Goal: Information Seeking & Learning: Find specific fact

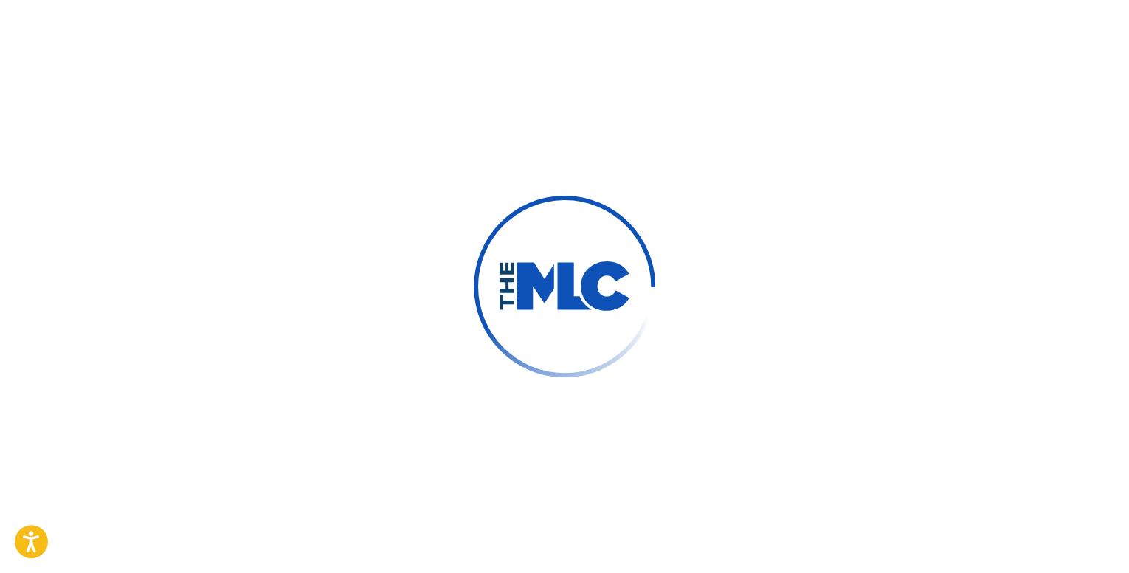
click at [400, 232] on body "Press Alt+1 for screen-reader mode, Alt+0 to cancel Accessibility Screen-Reader…" at bounding box center [564, 286] width 1129 height 573
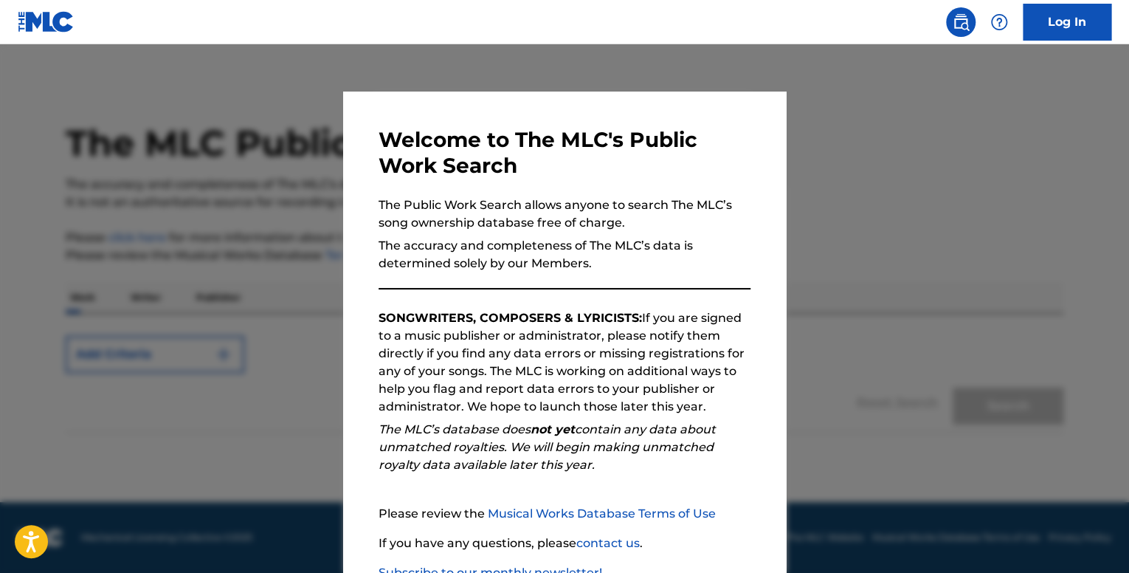
click at [819, 249] on div at bounding box center [564, 330] width 1129 height 573
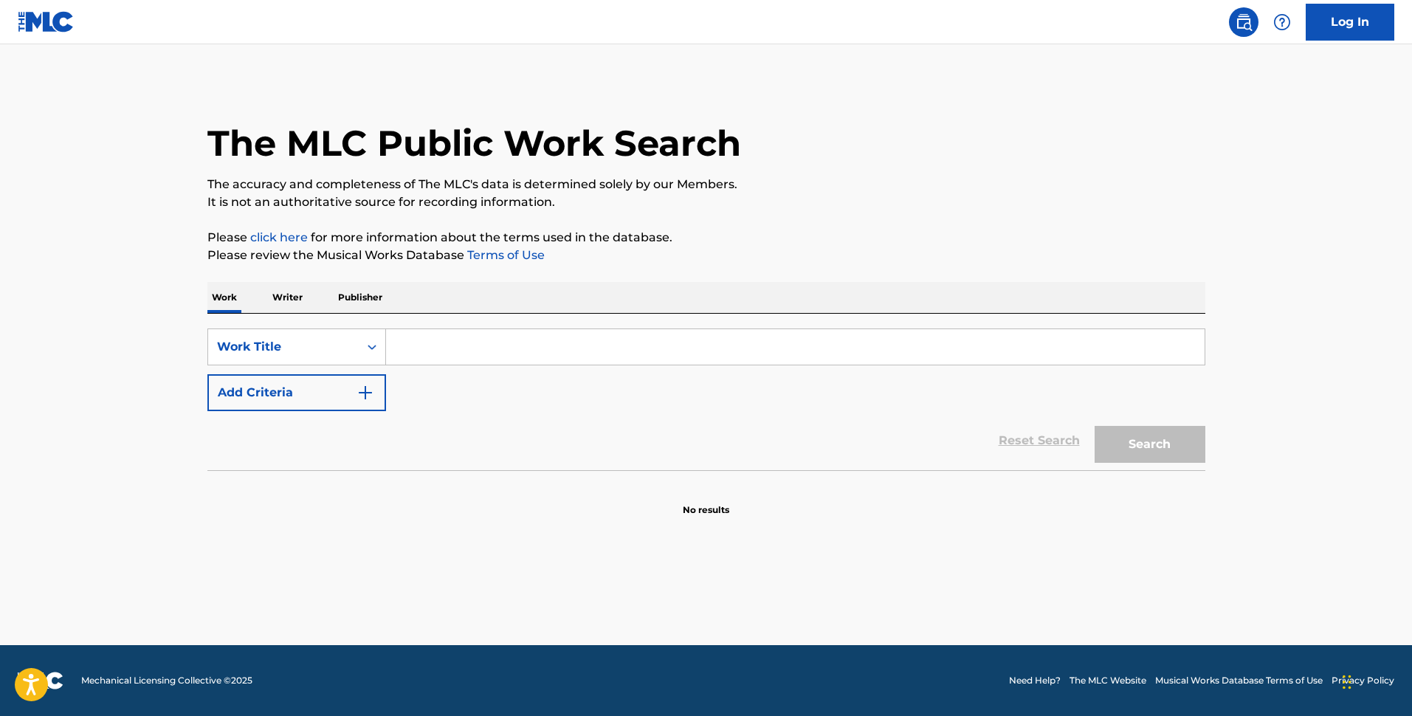
drag, startPoint x: 1082, startPoint y: 2, endPoint x: 894, endPoint y: 360, distance: 404.7
click at [915, 362] on input "Search Form" at bounding box center [795, 346] width 818 height 35
click at [732, 355] on input "Search Form" at bounding box center [795, 346] width 818 height 35
paste input "SUEÑOS AJENOS Linea M feat. Grupo Selectivo & ANORMAL"
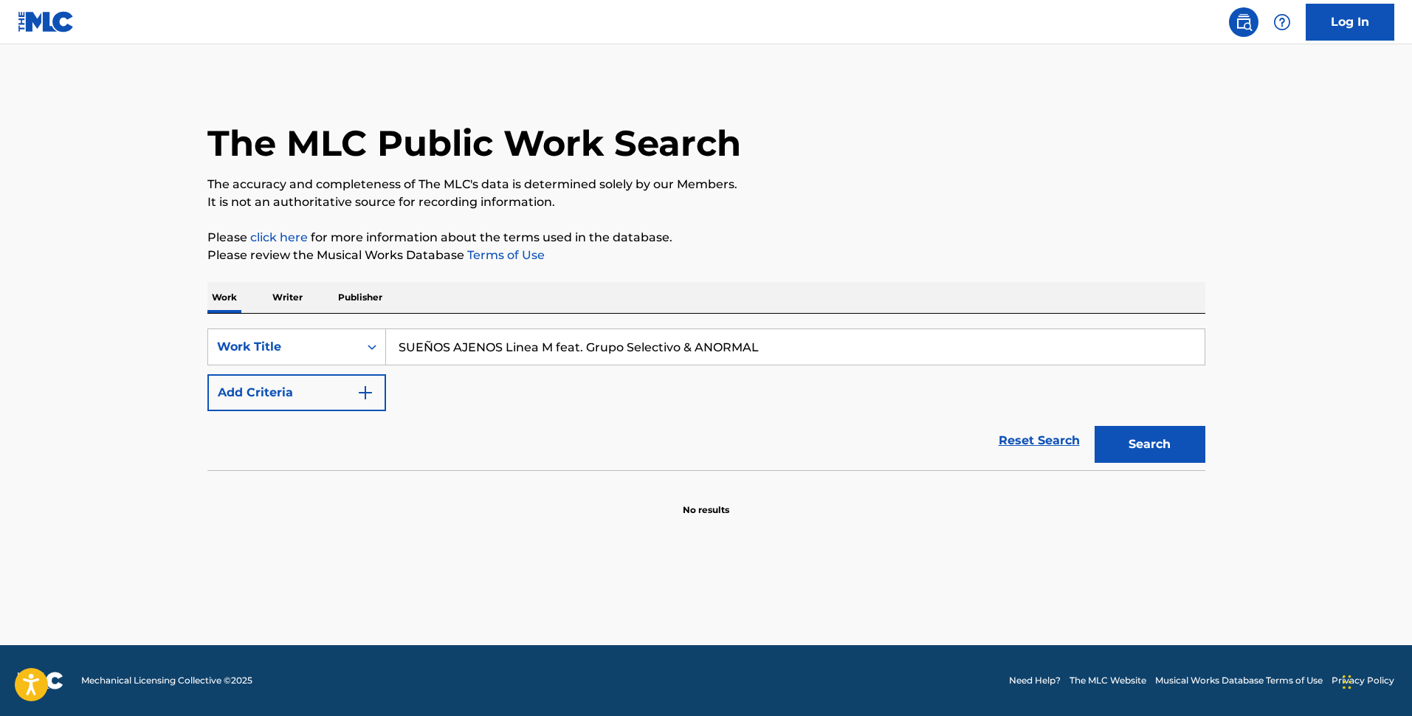
type input "SUEÑOS AJENOS Linea M feat. Grupo Selectivo & ANORMAL"
click at [286, 380] on button "Add Criteria" at bounding box center [296, 392] width 179 height 37
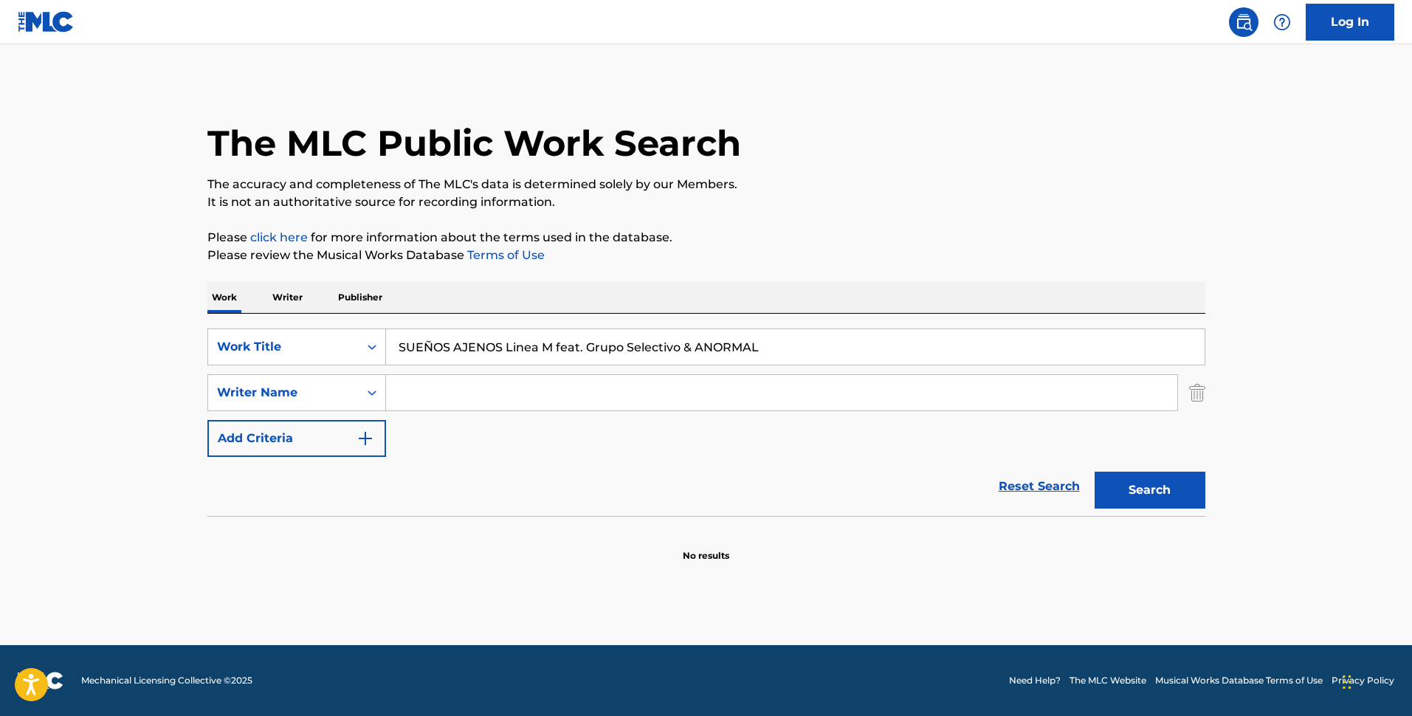
click at [483, 401] on input "Search Form" at bounding box center [781, 392] width 791 height 35
paste input "[PERSON_NAME] De [PERSON_NAME] [PERSON_NAME]"
type input "[PERSON_NAME] De [PERSON_NAME] [PERSON_NAME]"
click at [1128, 480] on button "Search" at bounding box center [1149, 489] width 111 height 37
drag, startPoint x: 435, startPoint y: 404, endPoint x: 159, endPoint y: 355, distance: 280.4
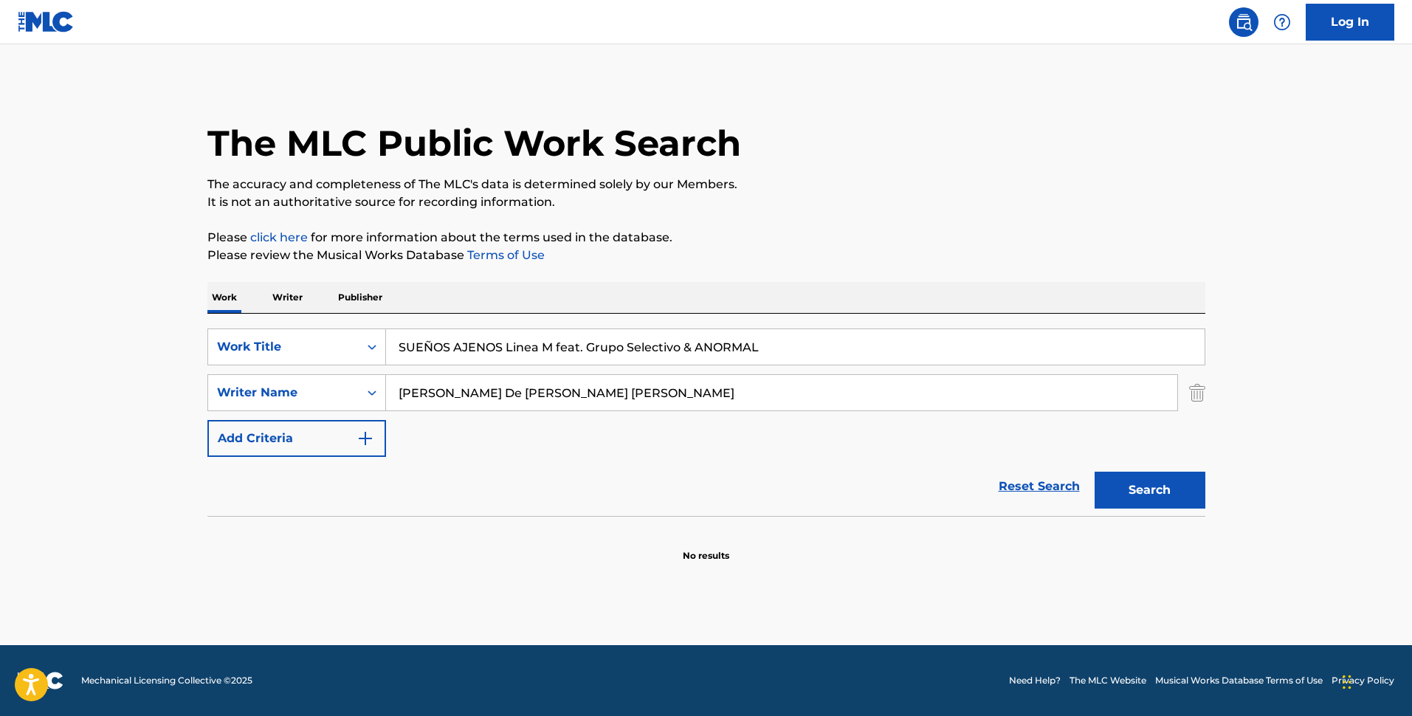
click at [162, 356] on main "The MLC Public Work Search The accuracy and completeness of The MLC's data is d…" at bounding box center [706, 344] width 1412 height 601
drag, startPoint x: 611, startPoint y: 341, endPoint x: 795, endPoint y: 339, distance: 184.5
click at [795, 339] on input "SUEÑOS AJENOS Linea M feat. Grupo Selectivo & ANORMAL" at bounding box center [795, 346] width 818 height 35
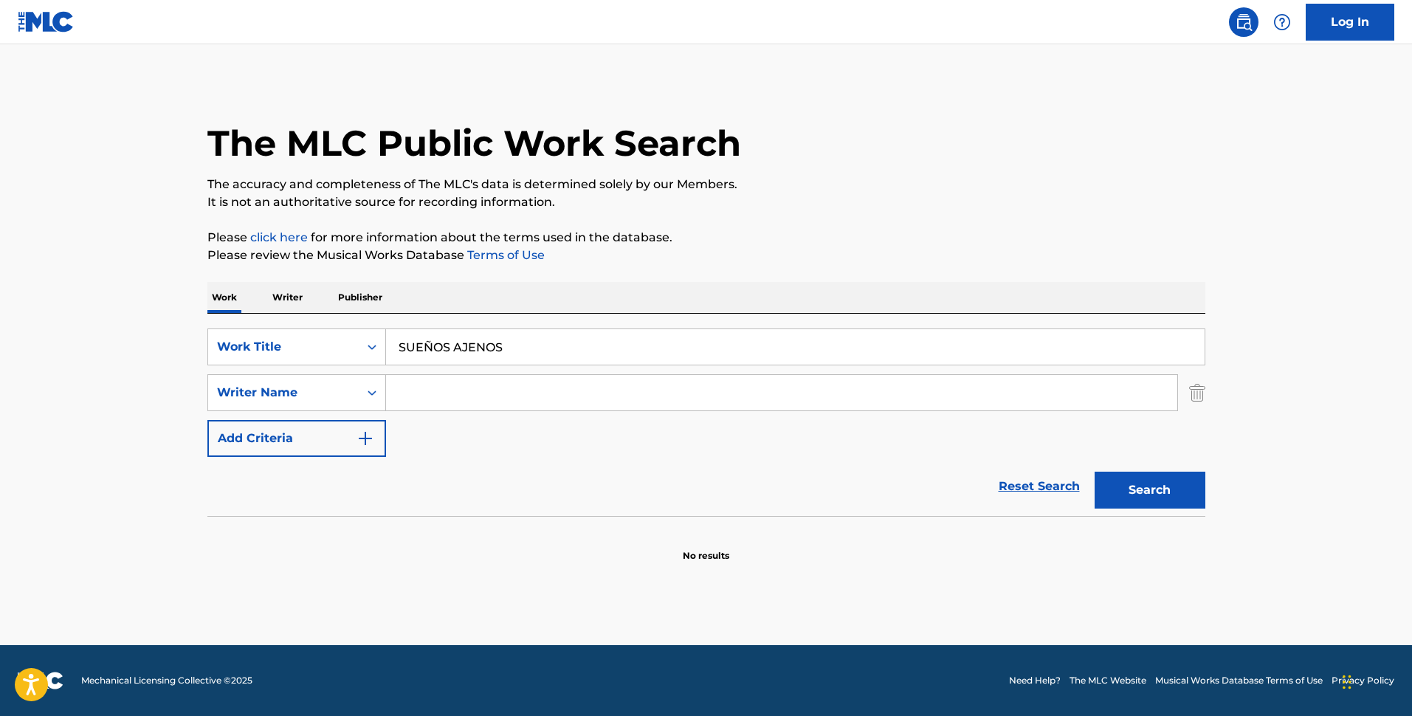
type input "SUEÑOS AJENOS"
click at [1094, 471] on button "Search" at bounding box center [1149, 489] width 111 height 37
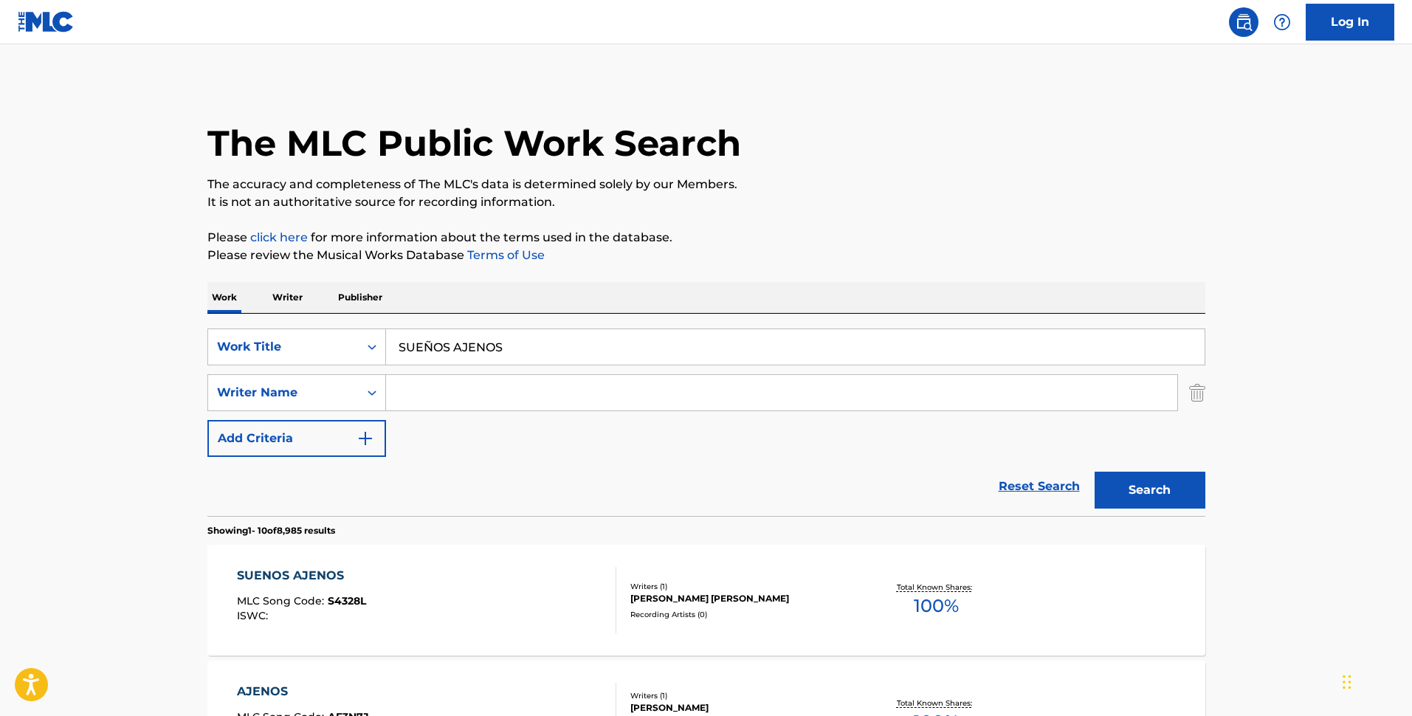
click at [676, 568] on div "SUENOS AJENOS MLC Song Code : S4328L ISWC : Writers ( 1 ) [PERSON_NAME] [PERSON…" at bounding box center [706, 600] width 998 height 111
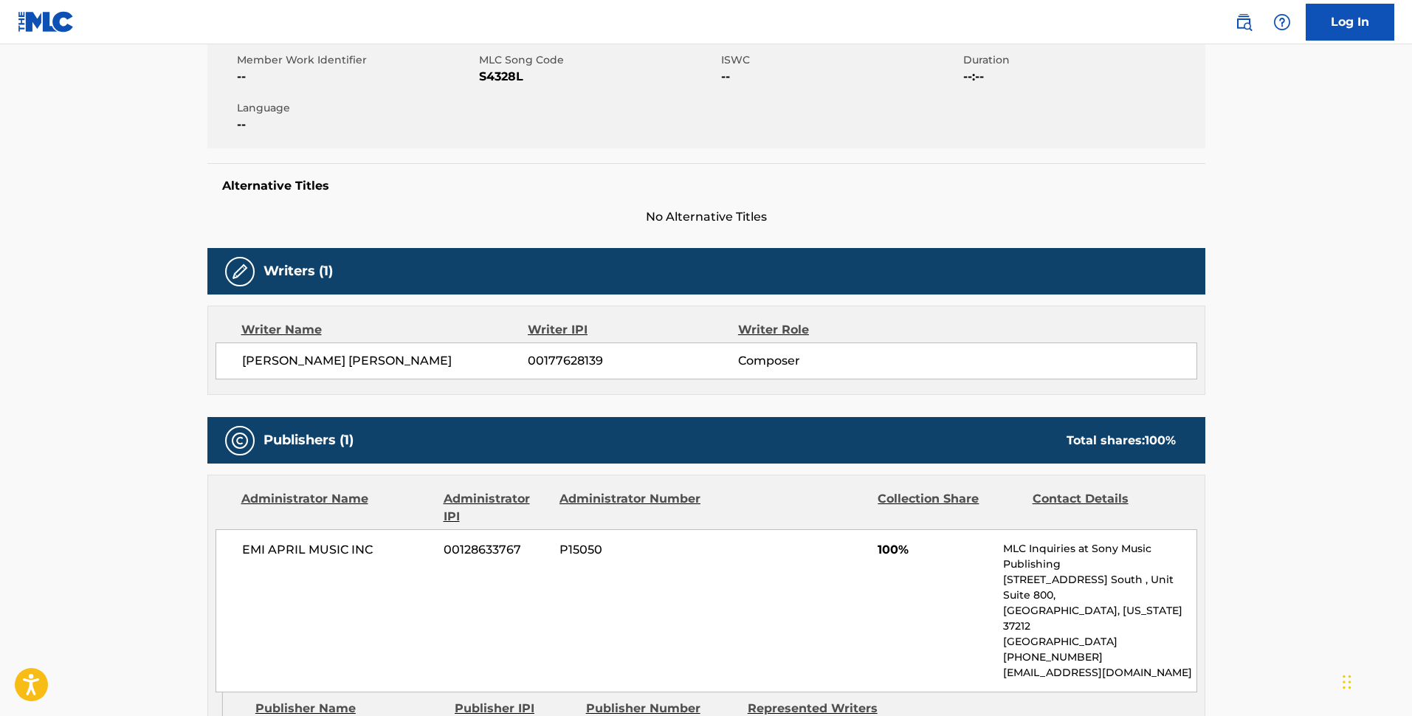
scroll to position [369, 0]
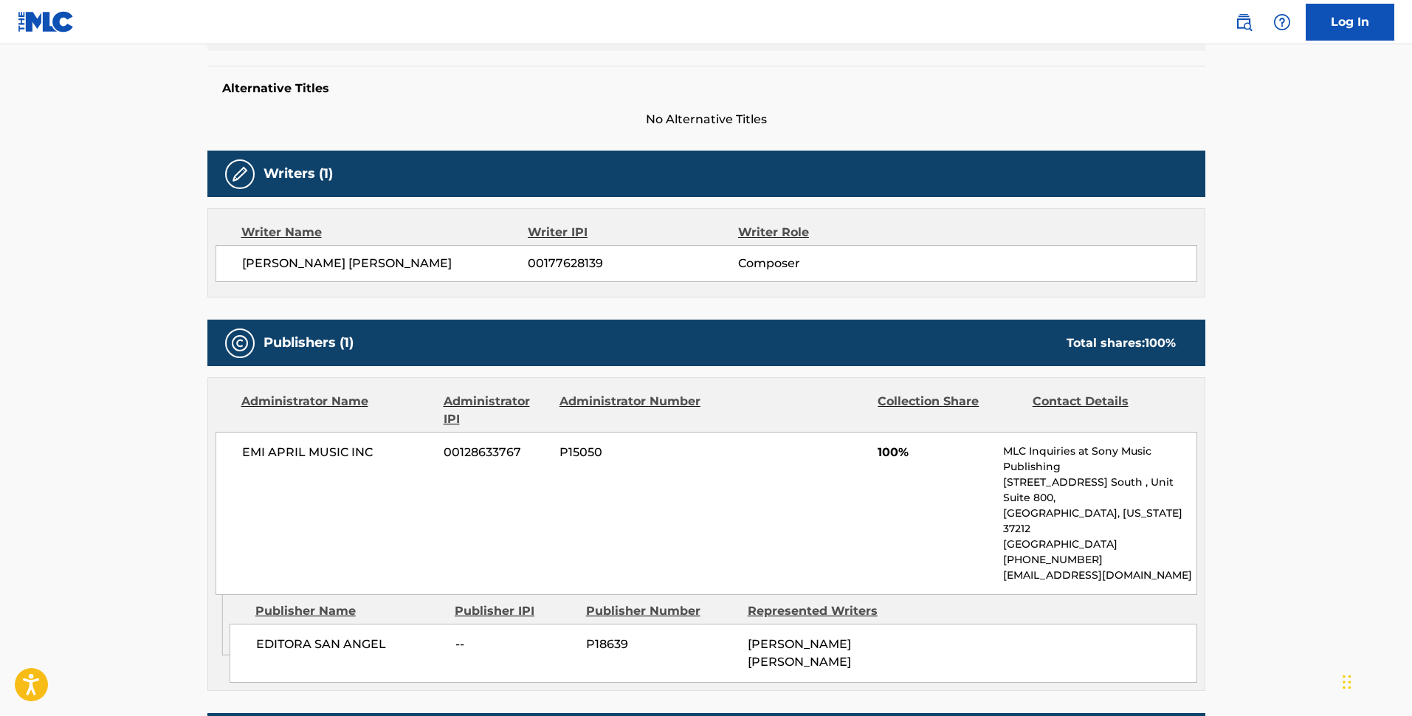
click at [363, 438] on div "EMI APRIL MUSIC INC 00128633767 P15050 100% MLC Inquiries at Sony Music Publish…" at bounding box center [705, 513] width 981 height 163
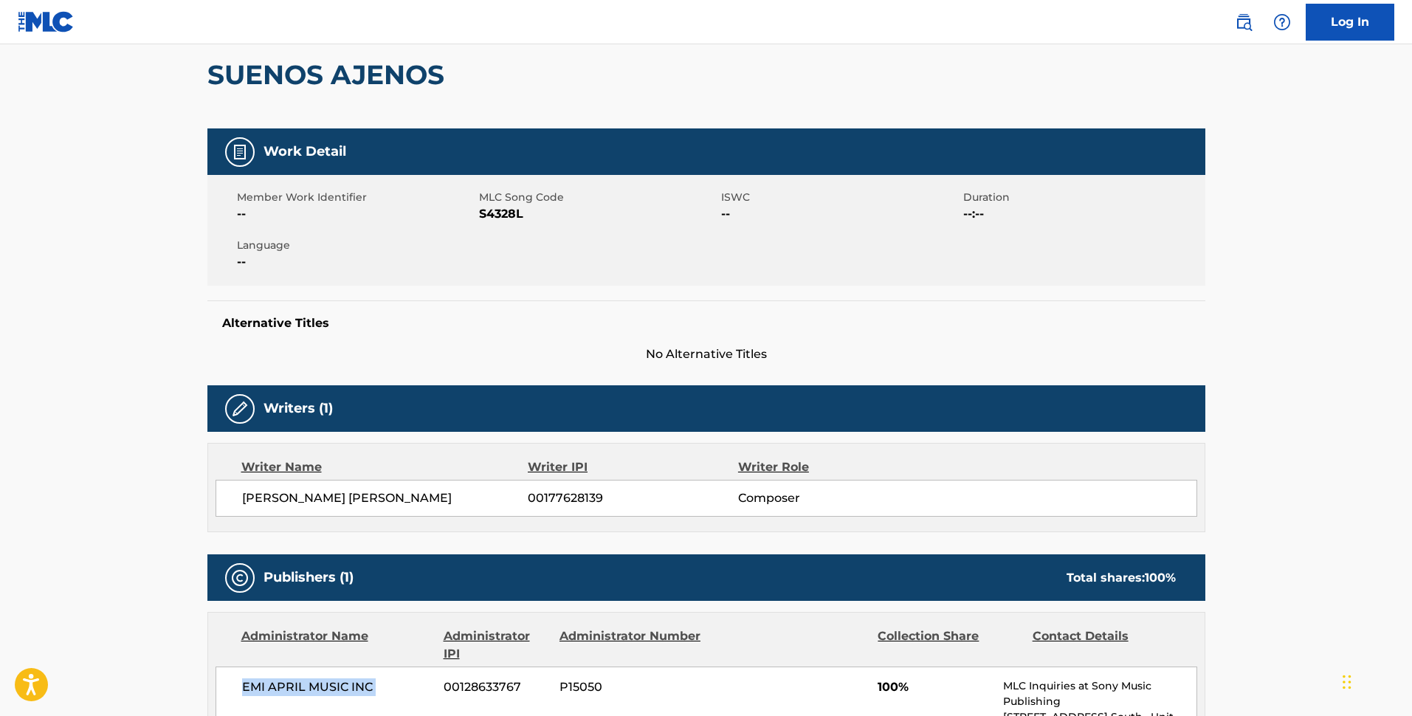
scroll to position [0, 0]
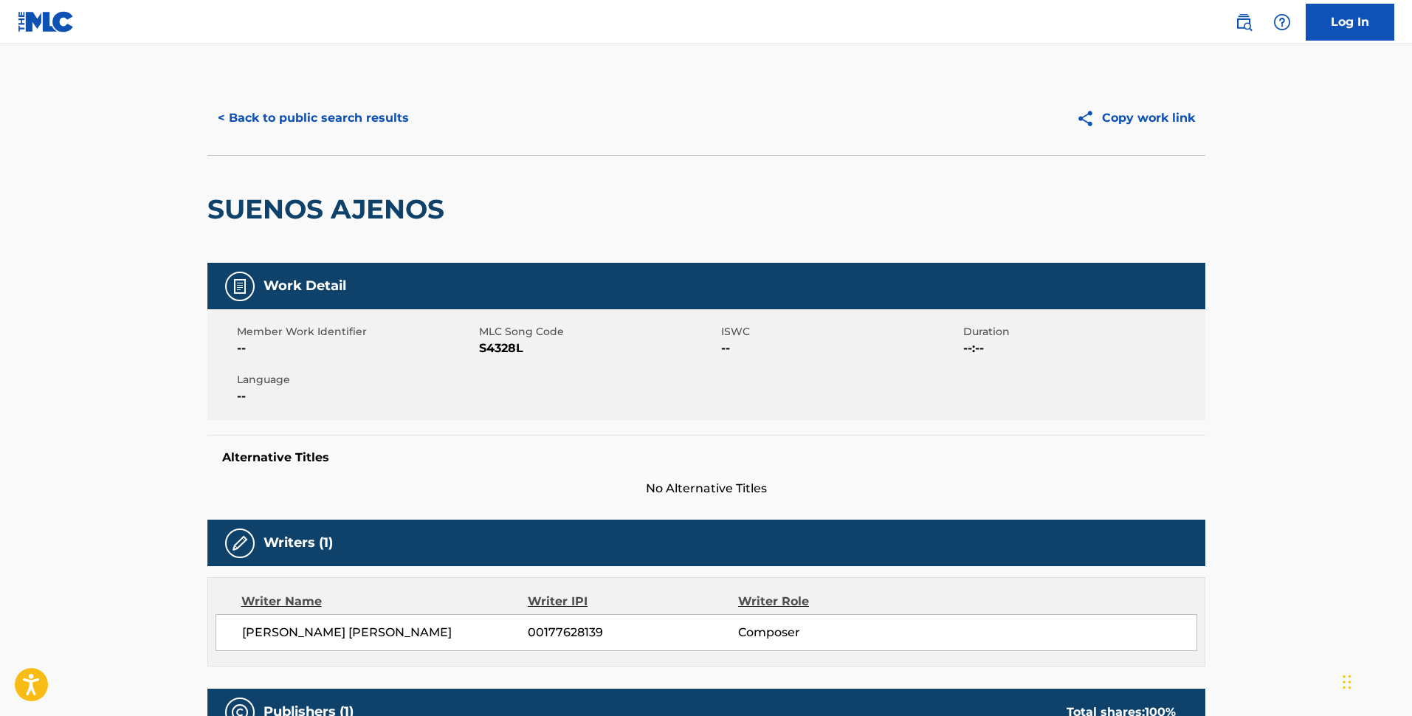
click at [510, 348] on span "S4328L" at bounding box center [598, 348] width 238 height 18
copy span "S4328L"
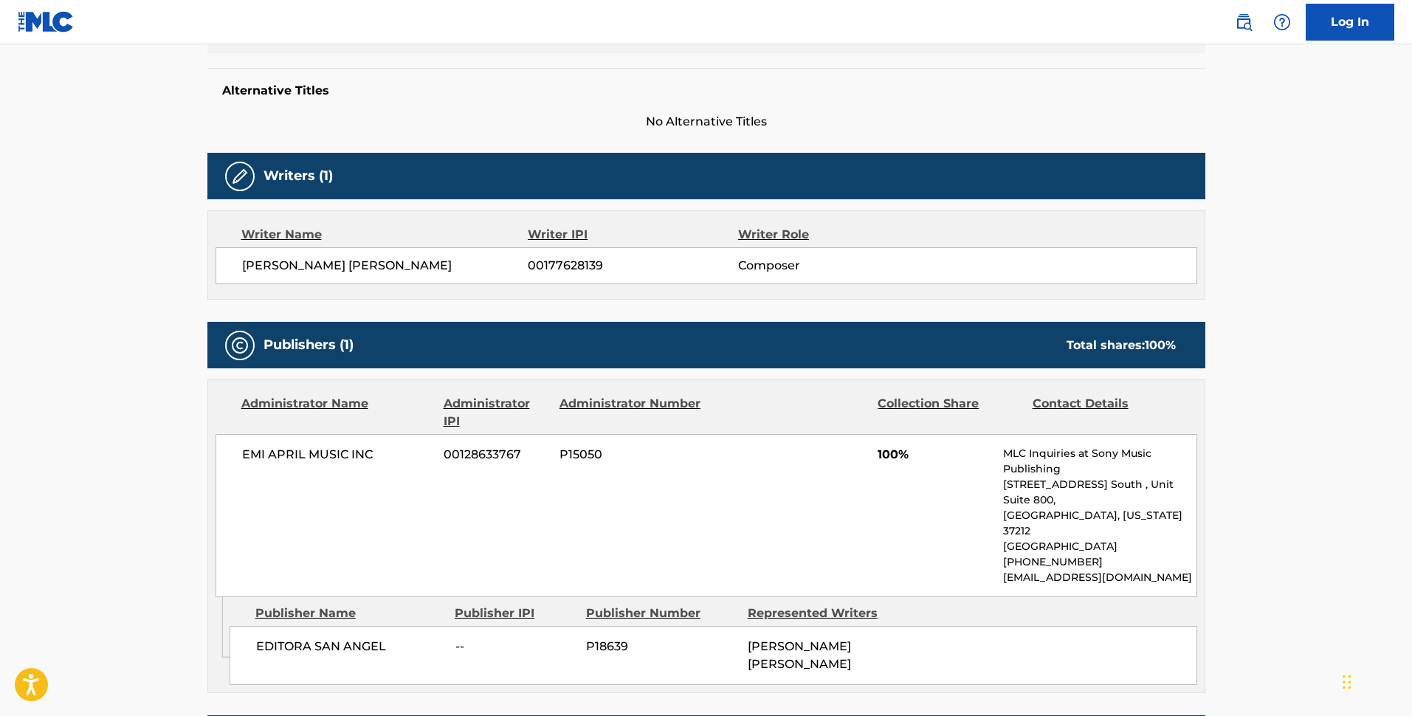
scroll to position [369, 0]
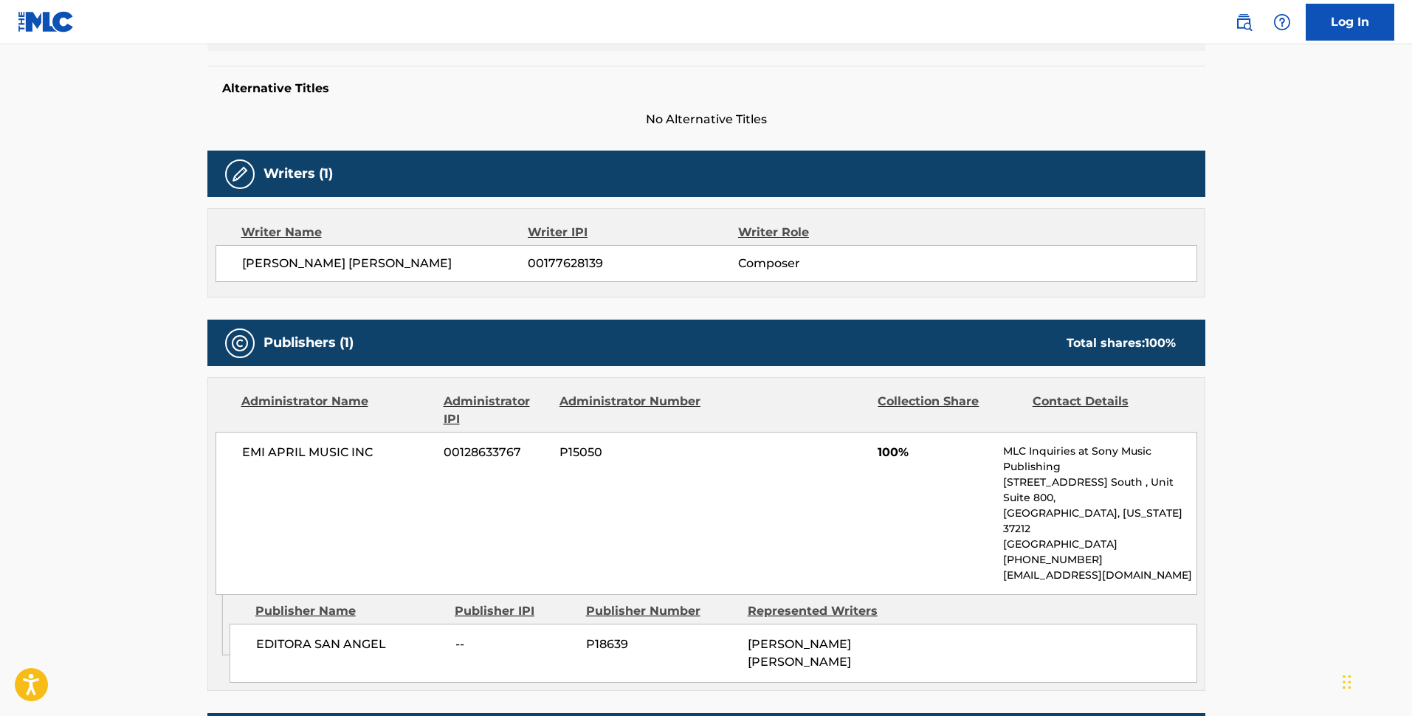
click at [595, 252] on div "[PERSON_NAME] [PERSON_NAME] 00177628139 Composer" at bounding box center [705, 263] width 981 height 37
copy span "00177628139"
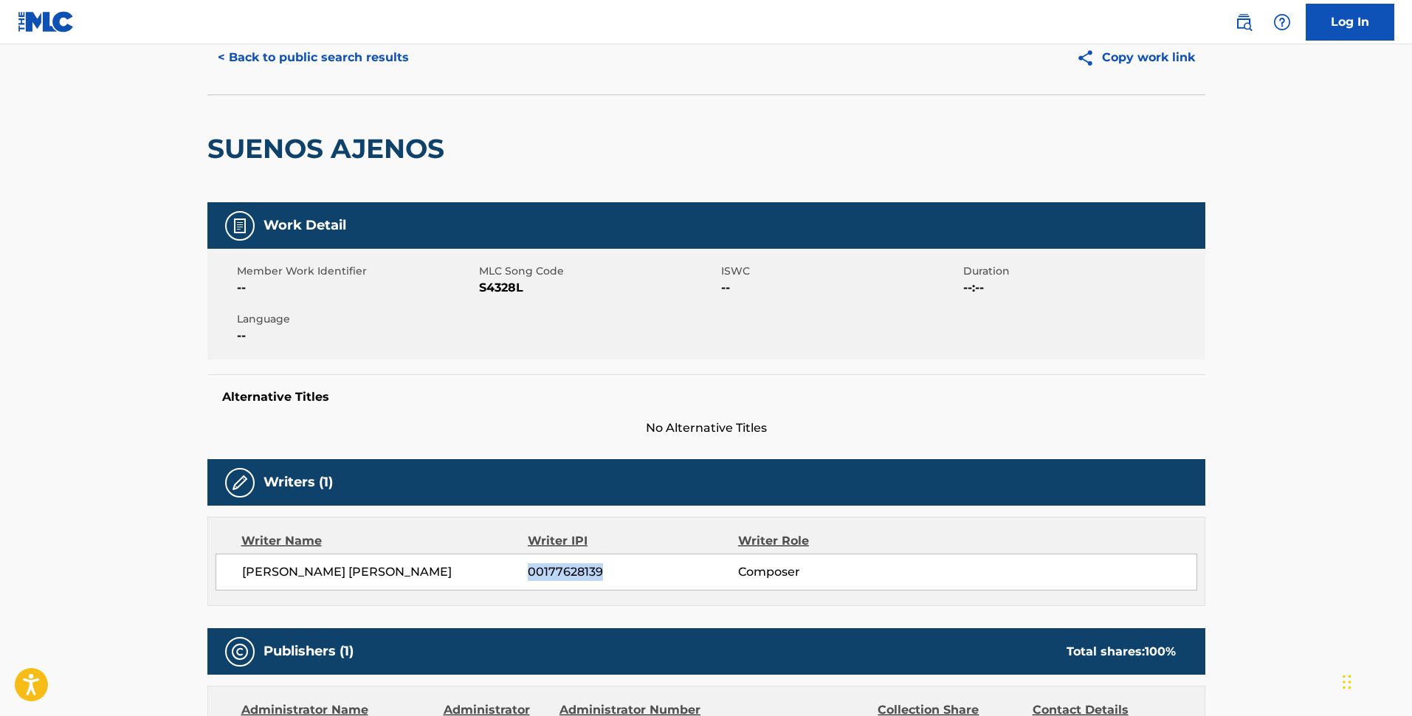
scroll to position [0, 0]
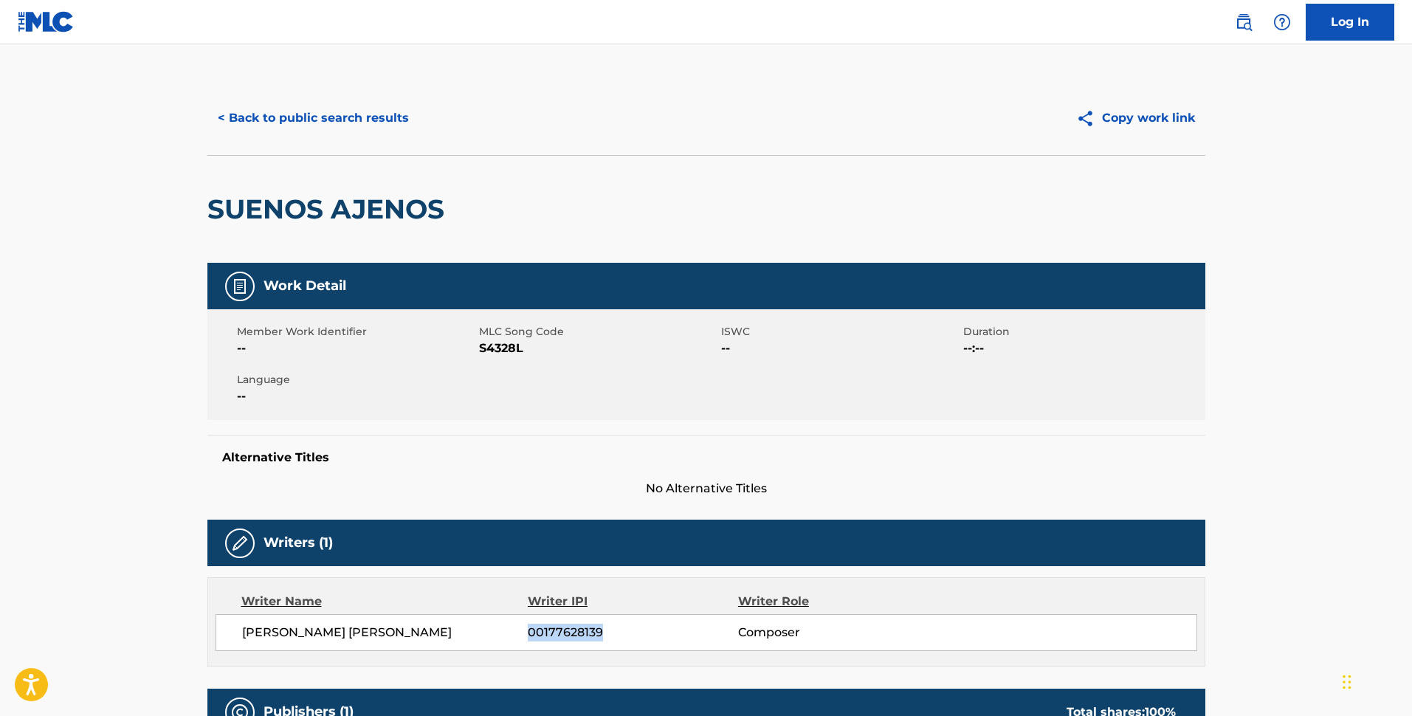
click at [345, 114] on button "< Back to public search results" at bounding box center [313, 118] width 212 height 37
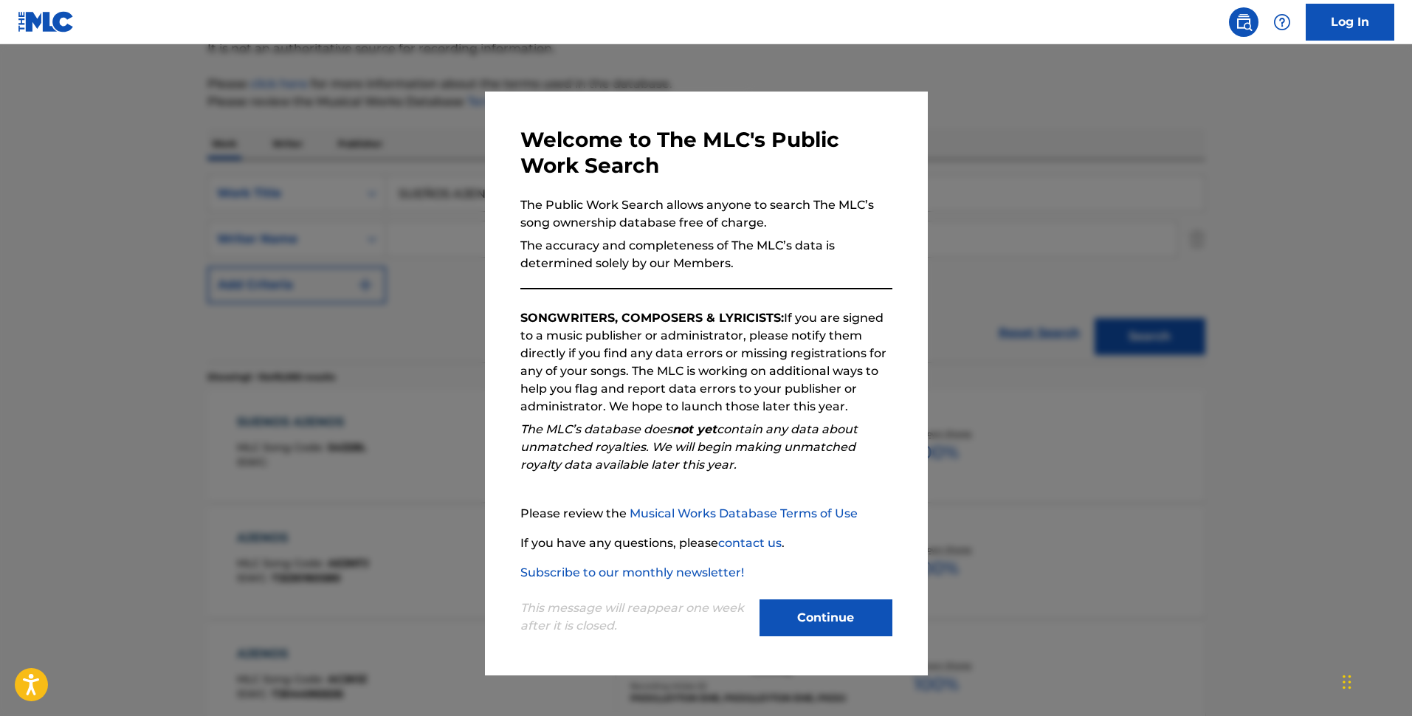
scroll to position [461, 0]
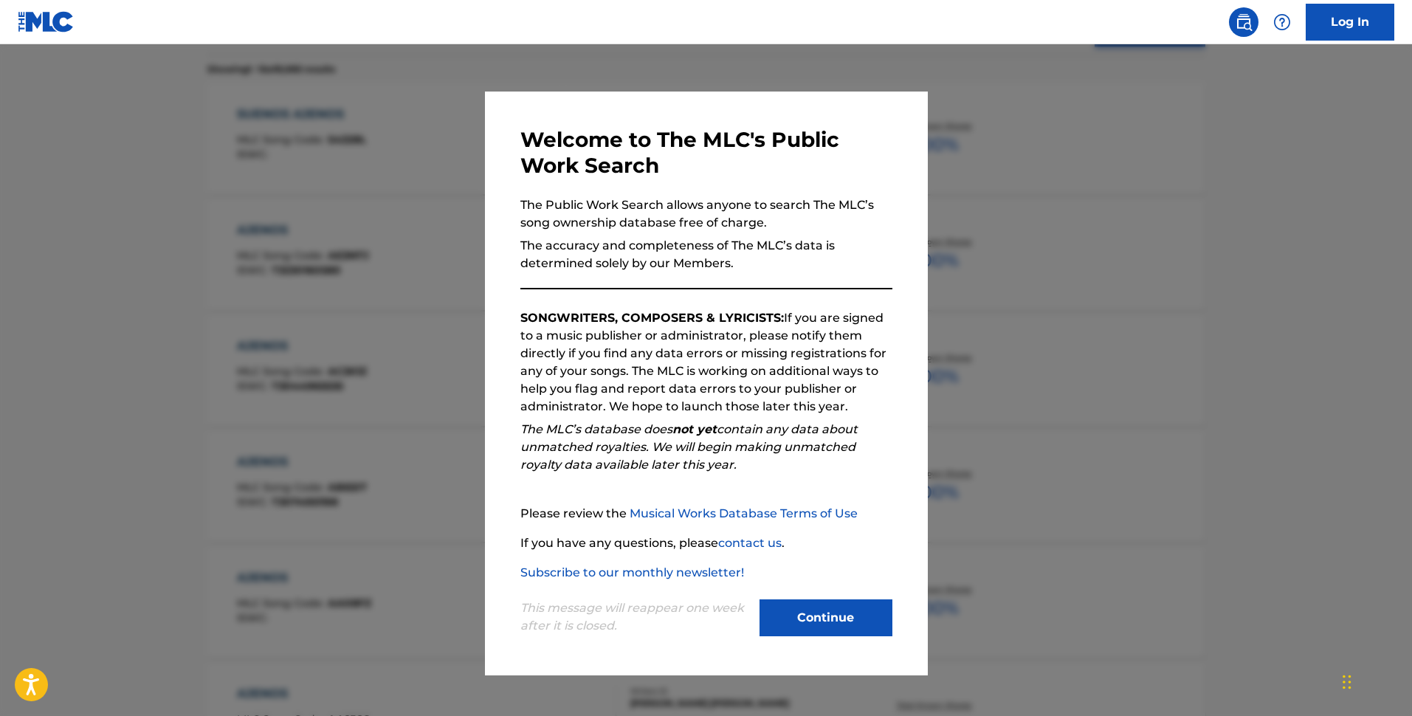
click at [833, 572] on button "Continue" at bounding box center [825, 617] width 133 height 37
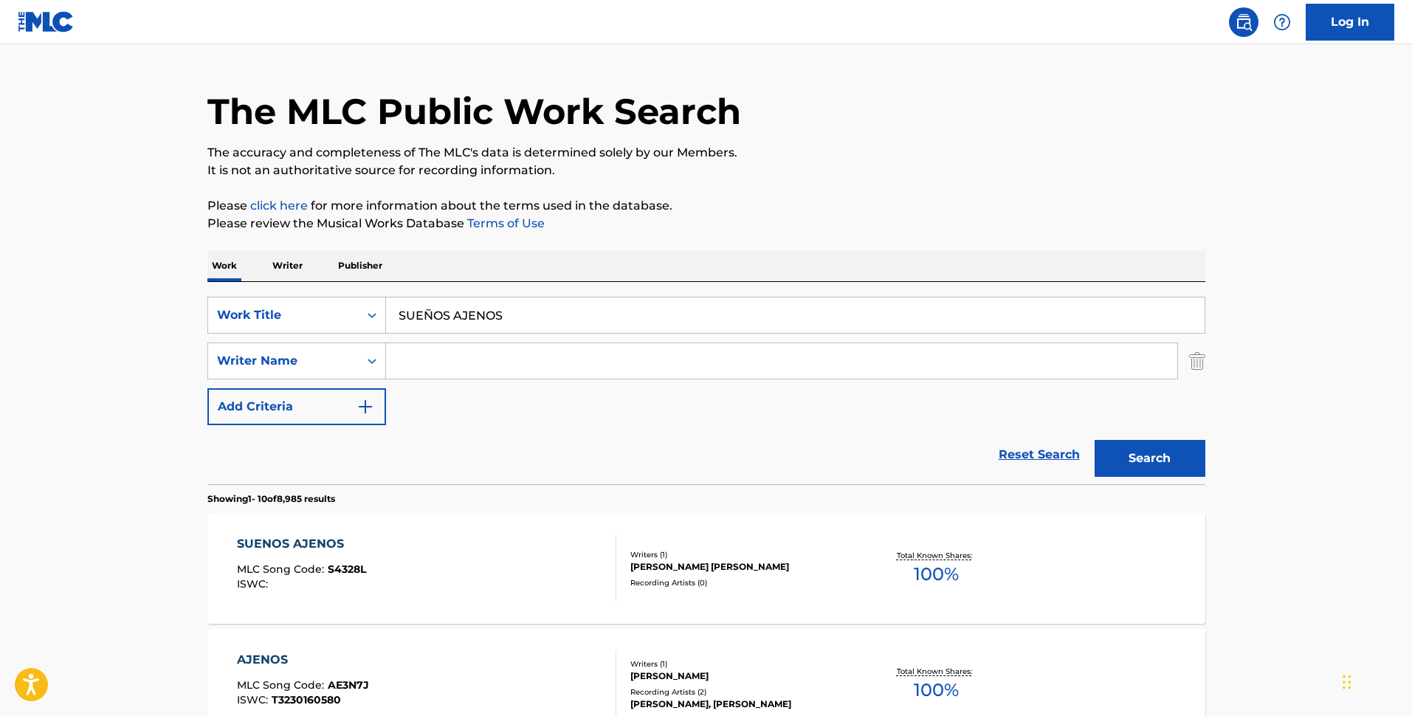
scroll to position [0, 0]
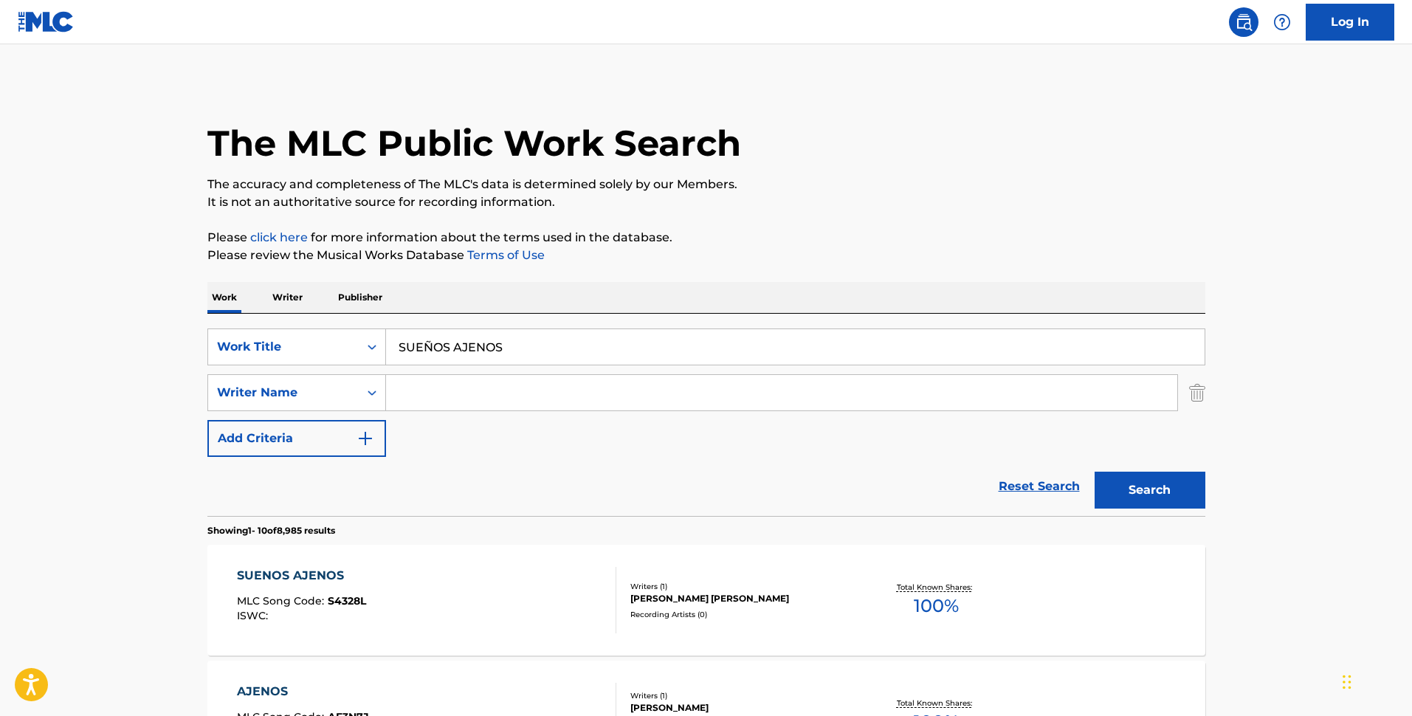
click at [699, 572] on div "[PERSON_NAME] [PERSON_NAME]" at bounding box center [741, 598] width 223 height 13
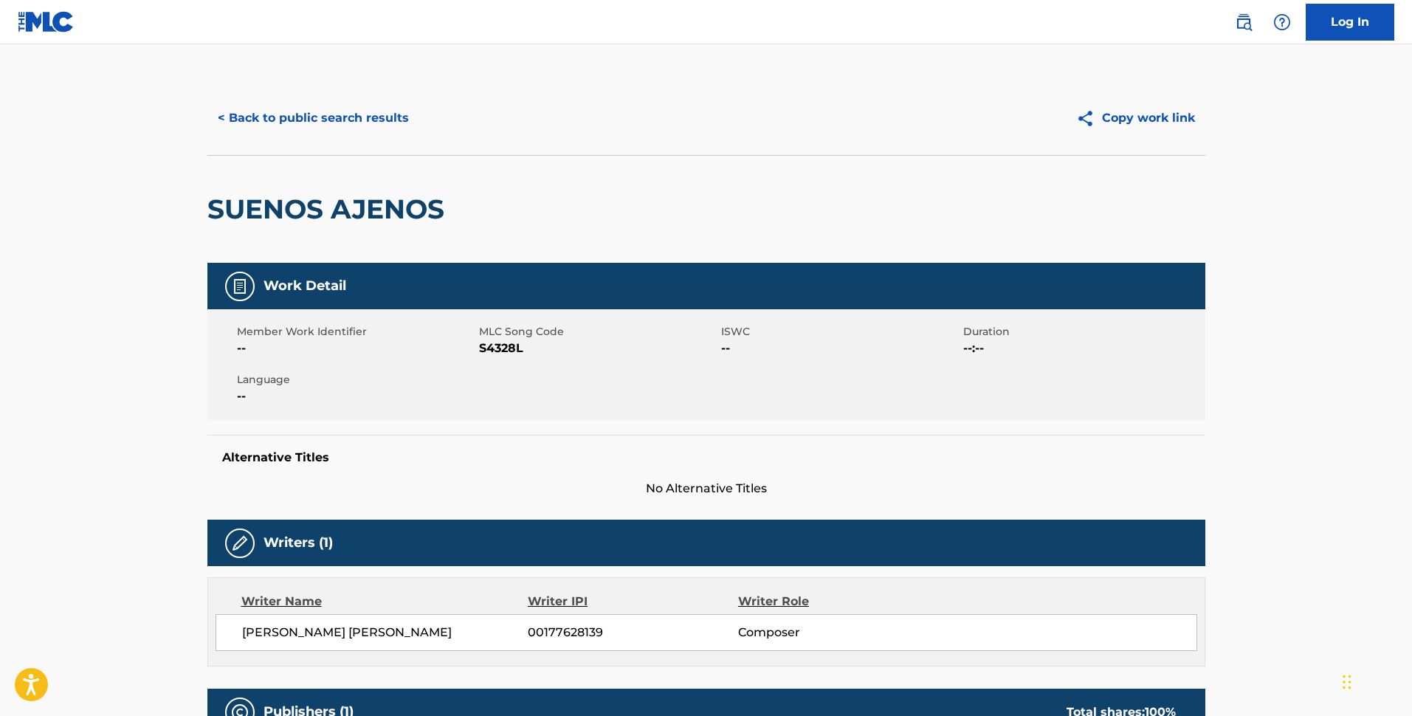
click at [275, 136] on button "< Back to public search results" at bounding box center [313, 118] width 212 height 37
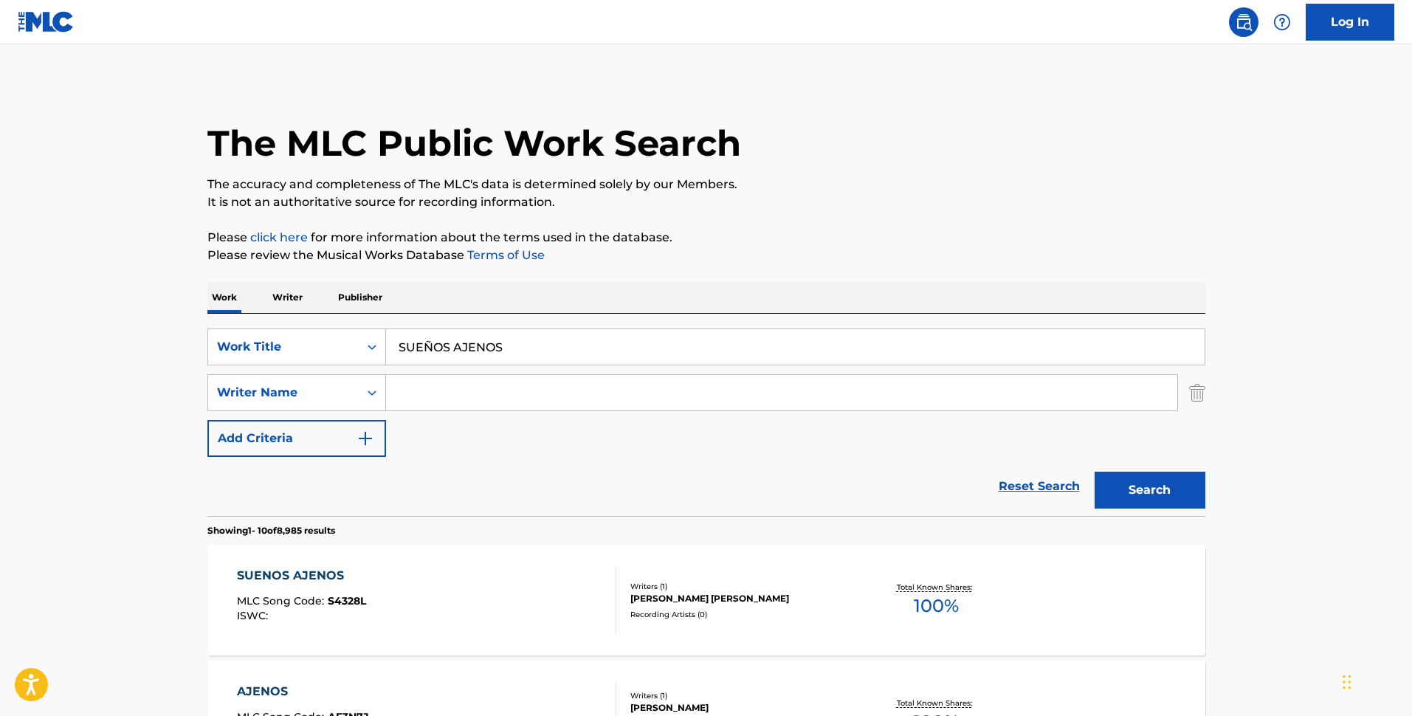
click at [280, 122] on h1 "The MLC Public Work Search" at bounding box center [473, 143] width 533 height 44
drag, startPoint x: 282, startPoint y: 286, endPoint x: 323, endPoint y: 308, distance: 46.9
click at [283, 286] on p "Writer" at bounding box center [287, 297] width 39 height 31
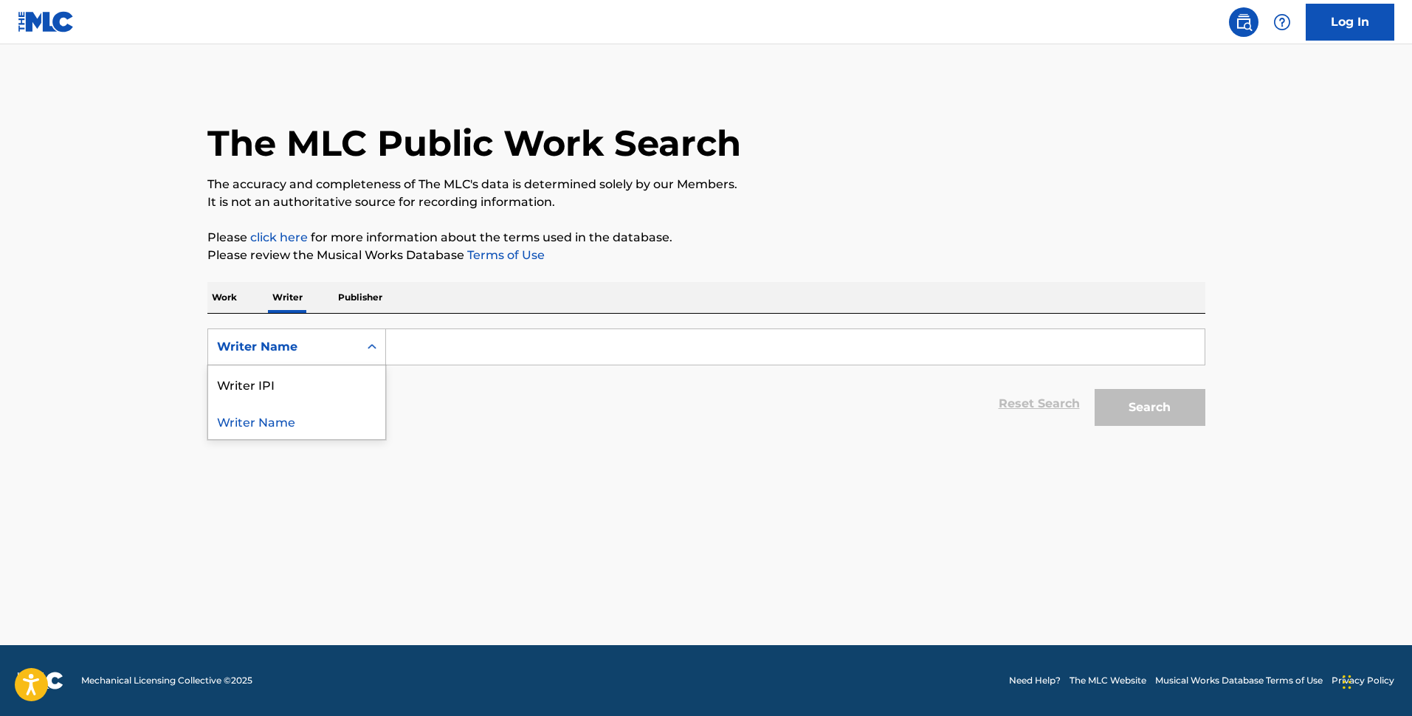
click at [363, 347] on div "Search Form" at bounding box center [372, 347] width 27 height 27
click at [331, 372] on div "Writer IPI" at bounding box center [296, 383] width 177 height 37
click at [453, 350] on input "Search Form" at bounding box center [795, 346] width 818 height 35
paste input "00853507921"
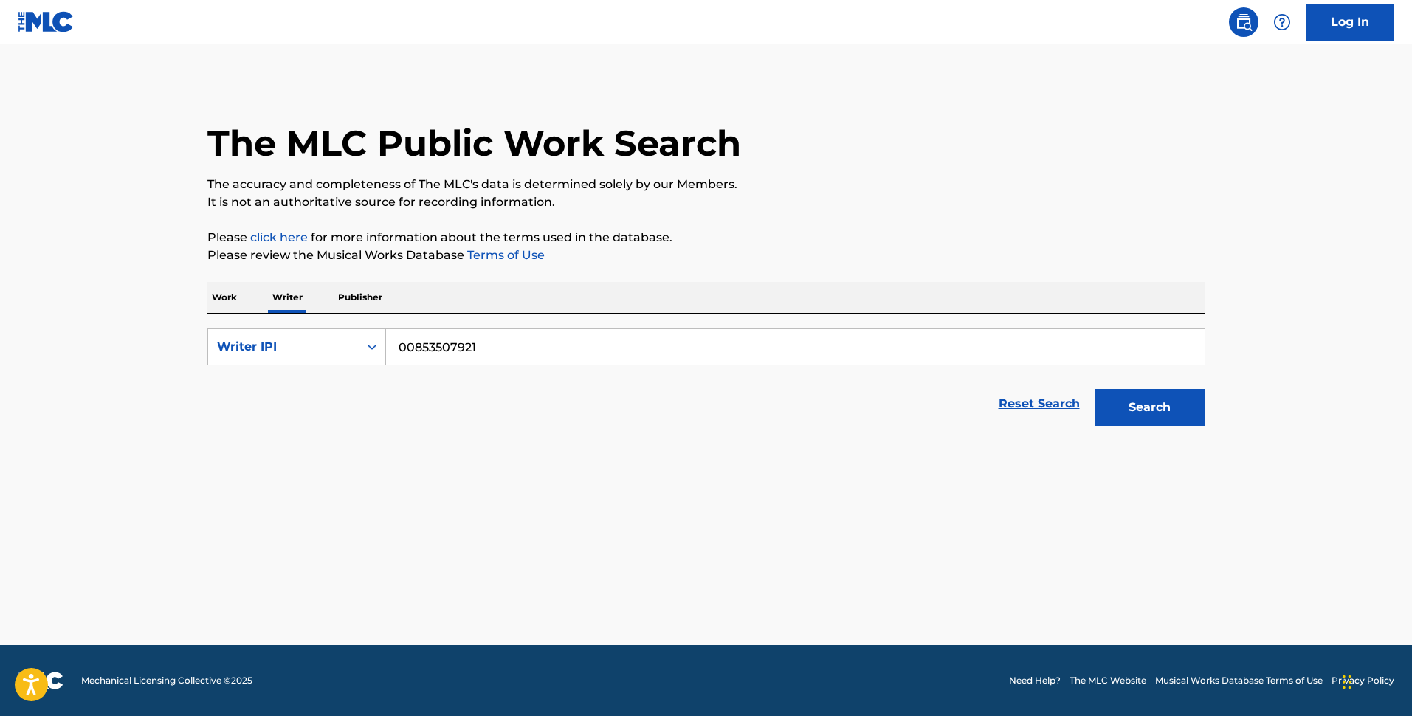
type input "00853507921"
click at [1128, 395] on button "Search" at bounding box center [1149, 407] width 111 height 37
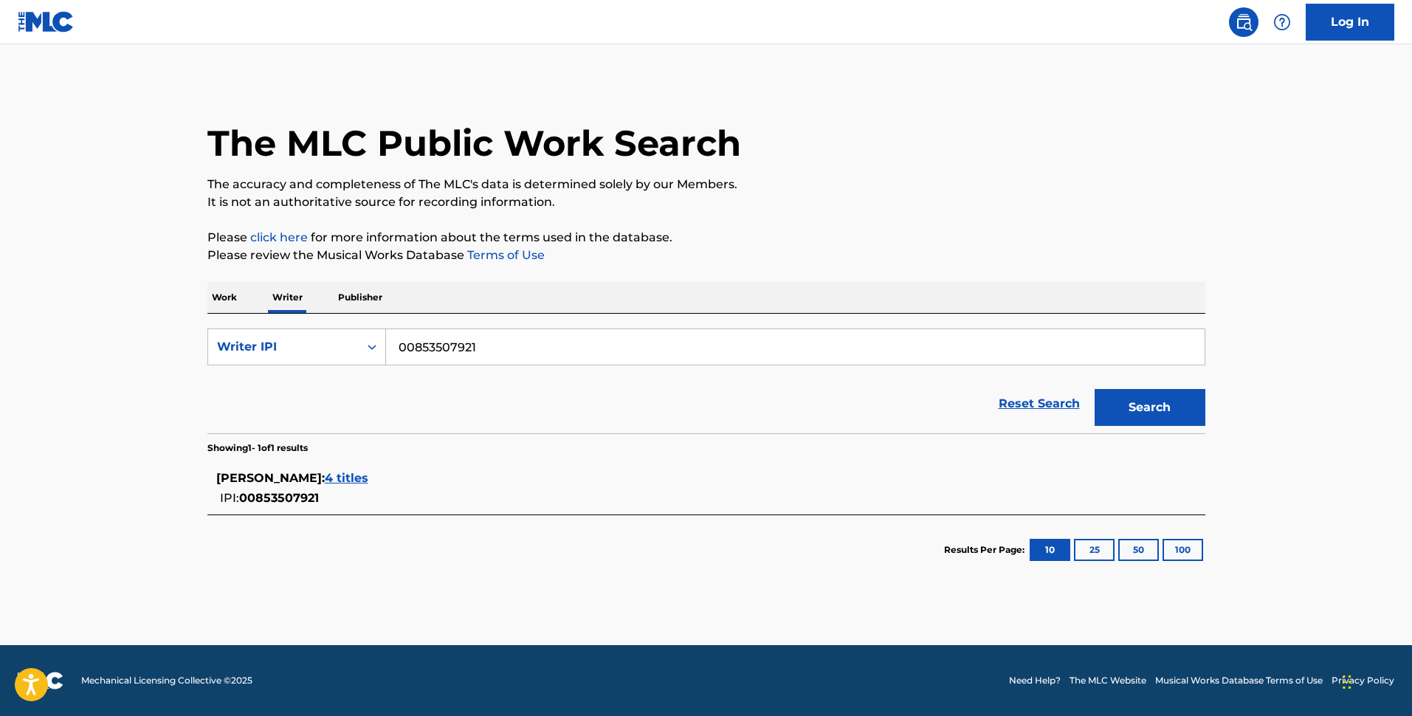
click at [351, 489] on div "[PERSON_NAME] : 4 titles IPI: 00853507921" at bounding box center [687, 488] width 942 height 38
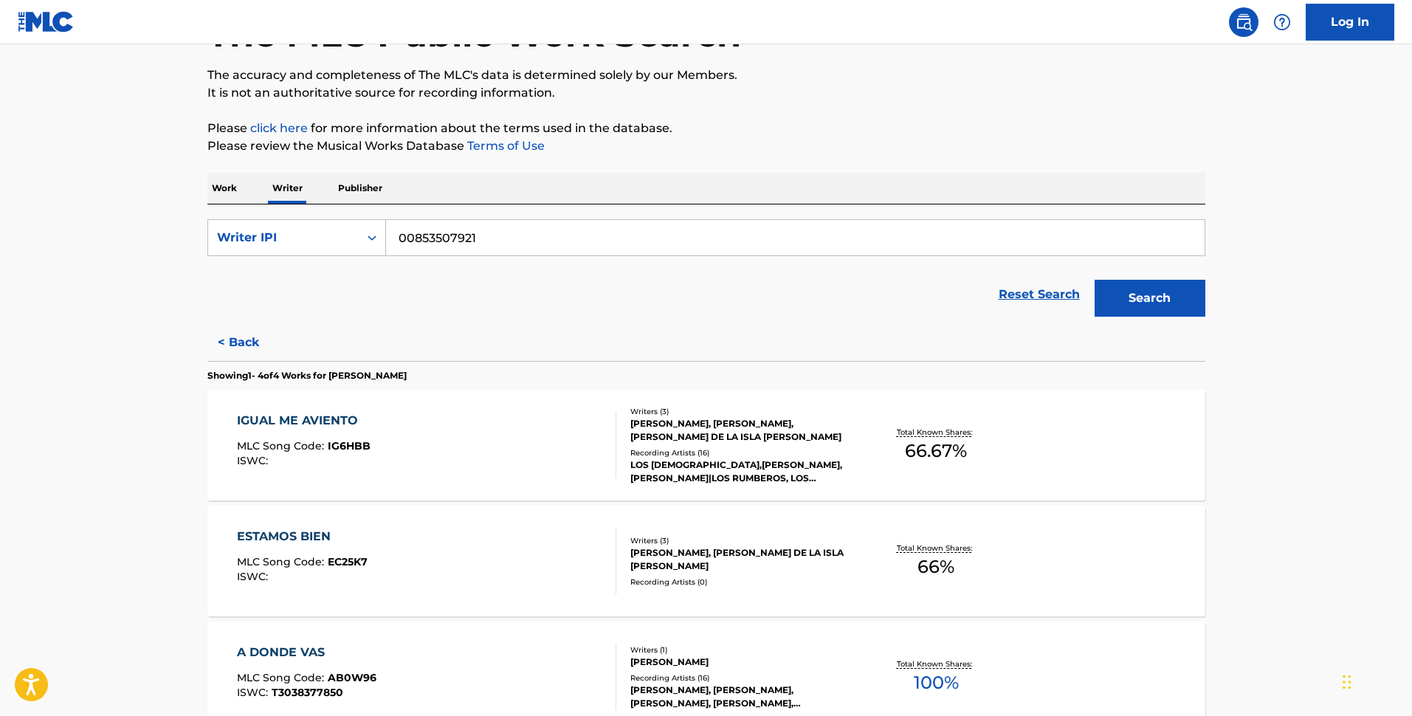
scroll to position [184, 0]
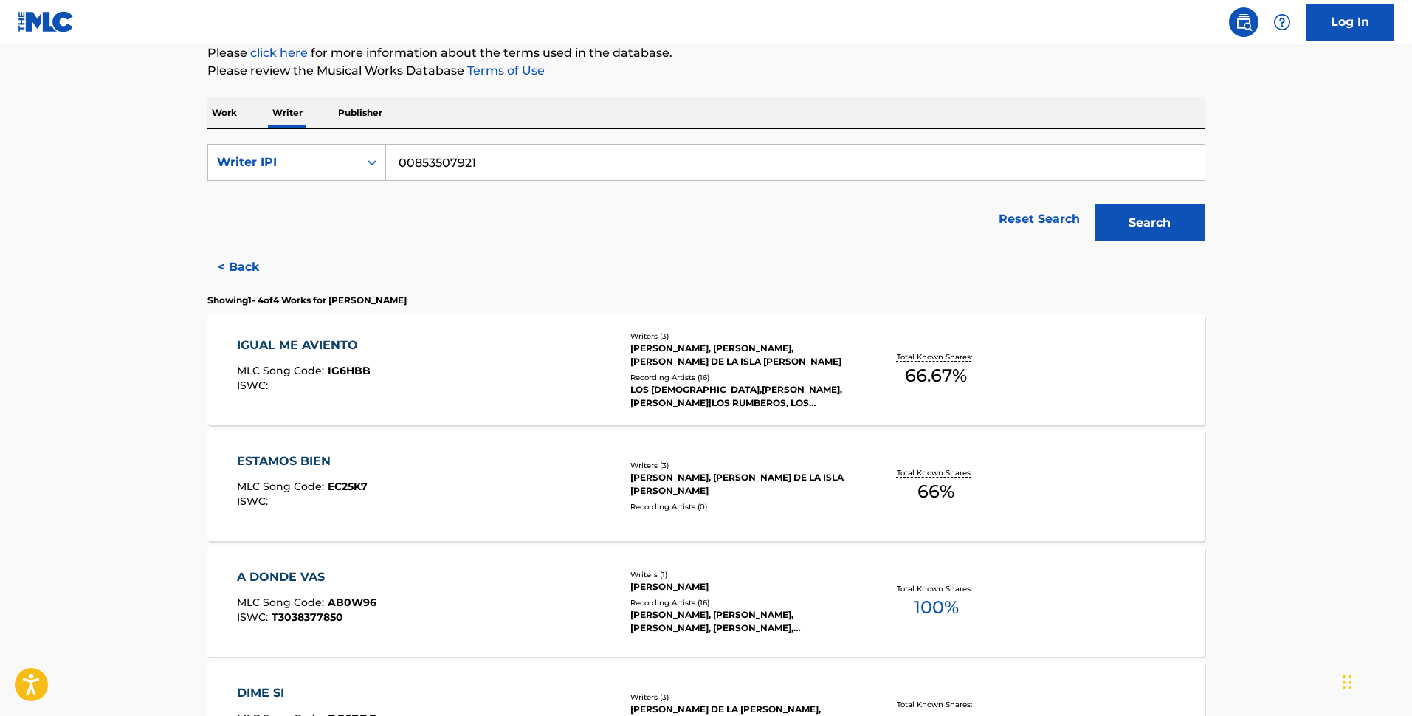
click at [780, 572] on div "[PERSON_NAME]" at bounding box center [741, 586] width 223 height 13
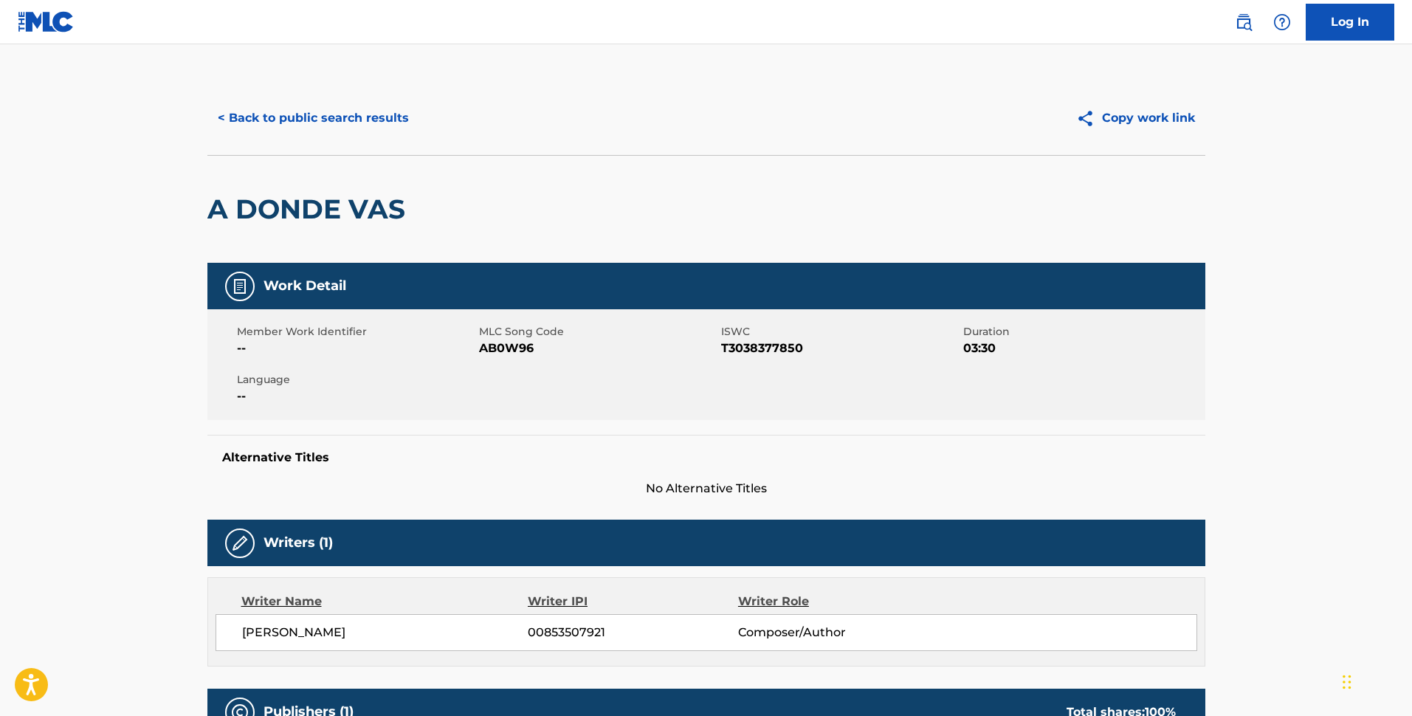
scroll to position [369, 0]
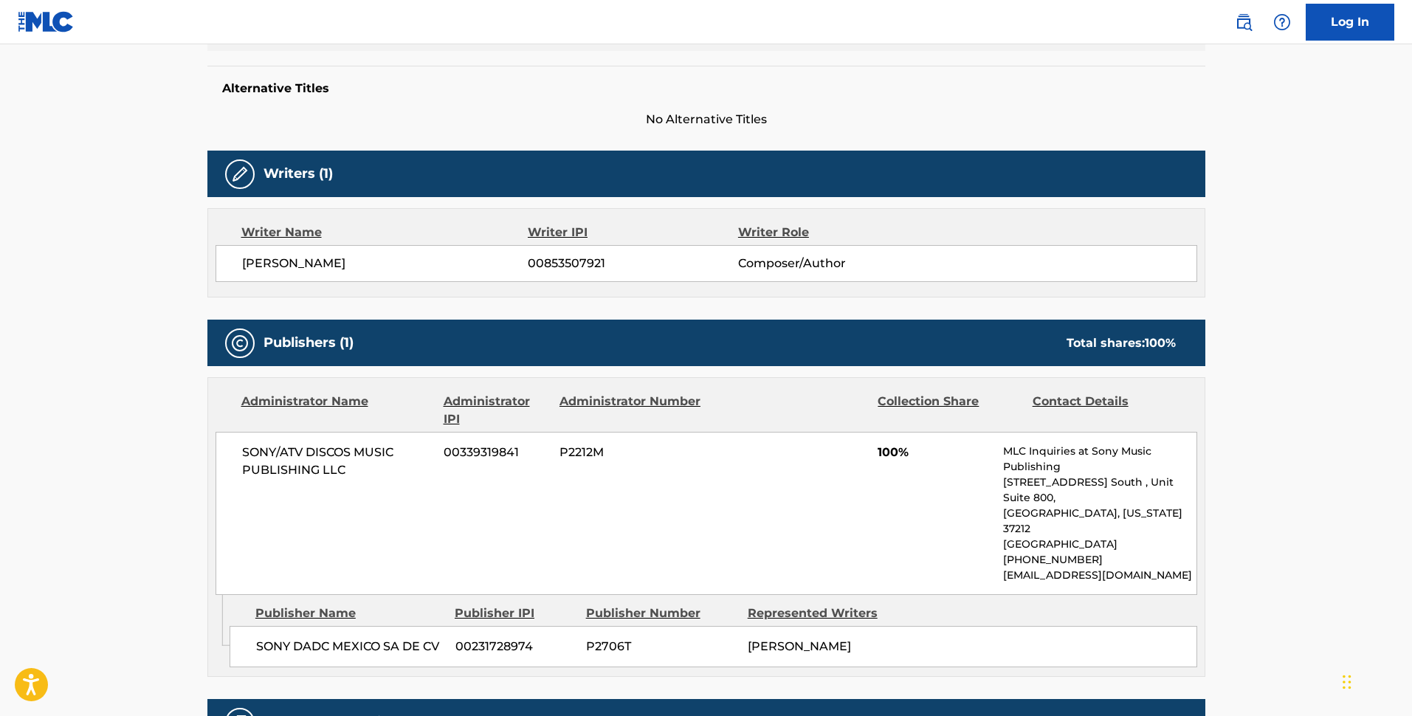
click at [319, 433] on div "SONY/ATV DISCOS MUSIC PUBLISHING LLC 00339319841 P2212M 100% MLC Inquiries at S…" at bounding box center [705, 513] width 981 height 163
copy div "SONY/ATV DISCOS MUSIC PUBLISHING LLC"
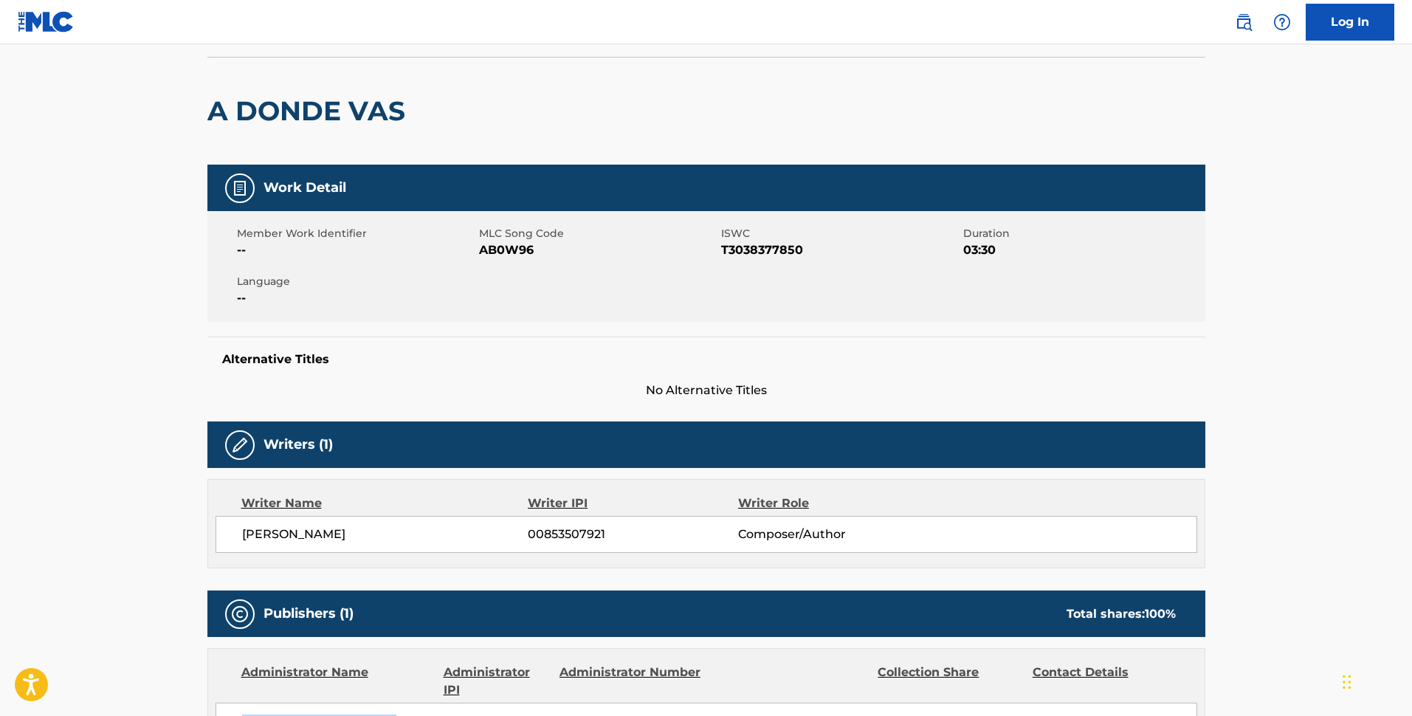
scroll to position [0, 0]
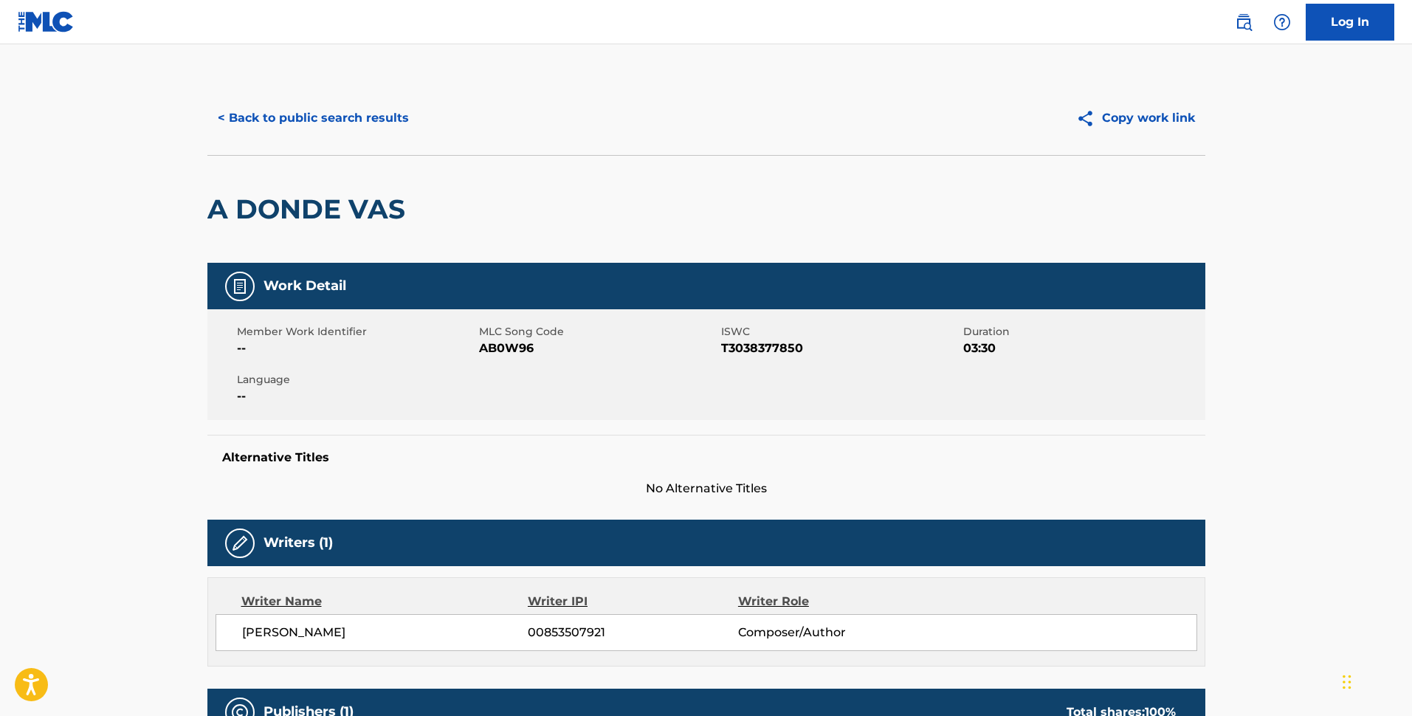
click at [520, 352] on span "AB0W96" at bounding box center [598, 348] width 238 height 18
copy span "AB0W96"
